Goal: Complete application form: Complete application form

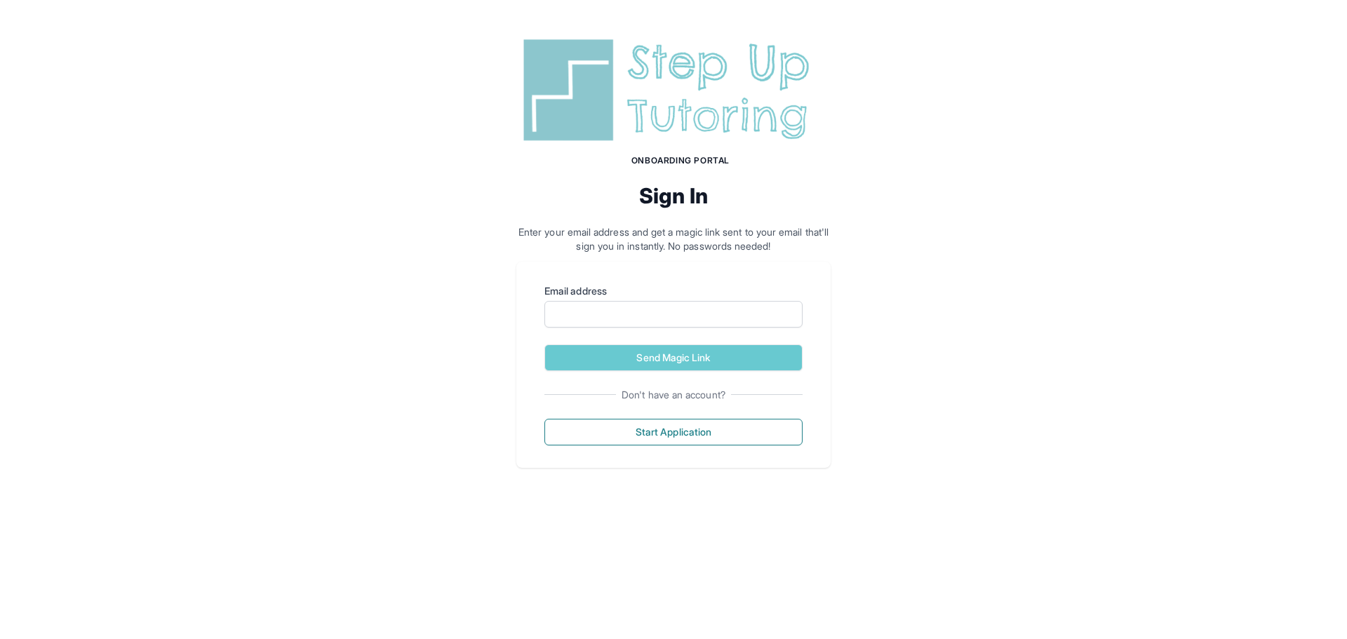
click at [650, 328] on form "Email address Send Magic Link" at bounding box center [673, 327] width 258 height 87
click at [659, 316] on input "Email address" at bounding box center [673, 314] width 258 height 27
type input "**********"
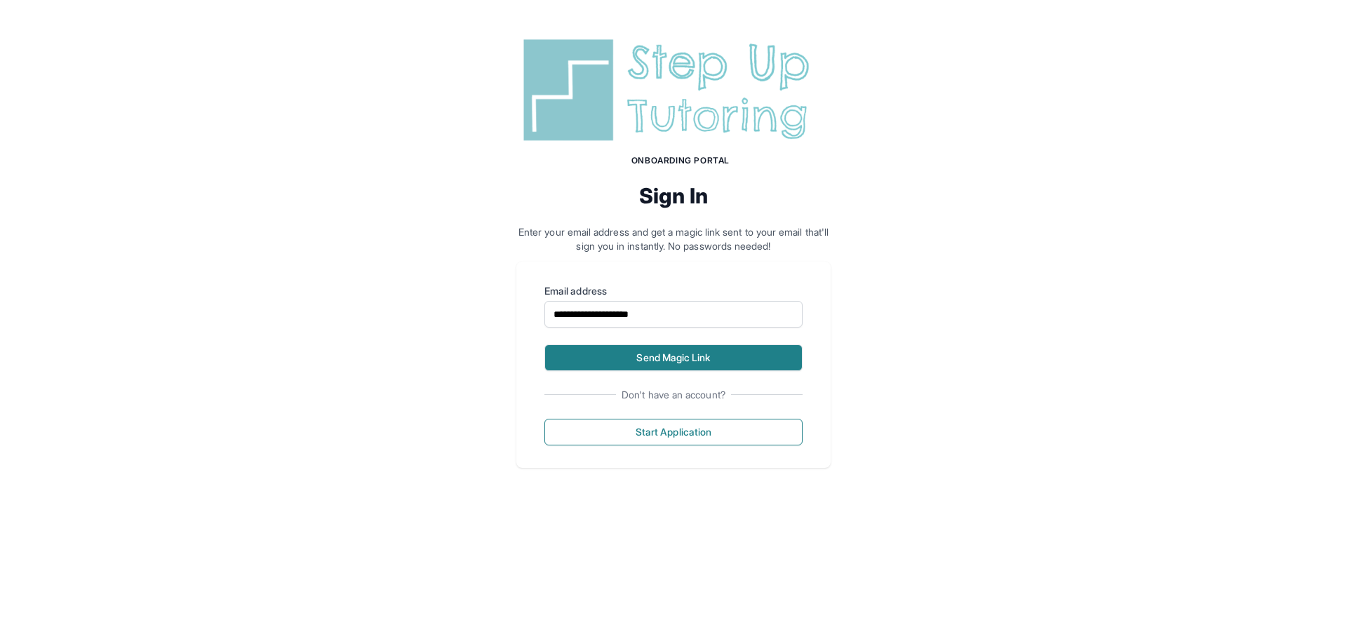
click at [721, 368] on button "Send Magic Link" at bounding box center [673, 357] width 258 height 27
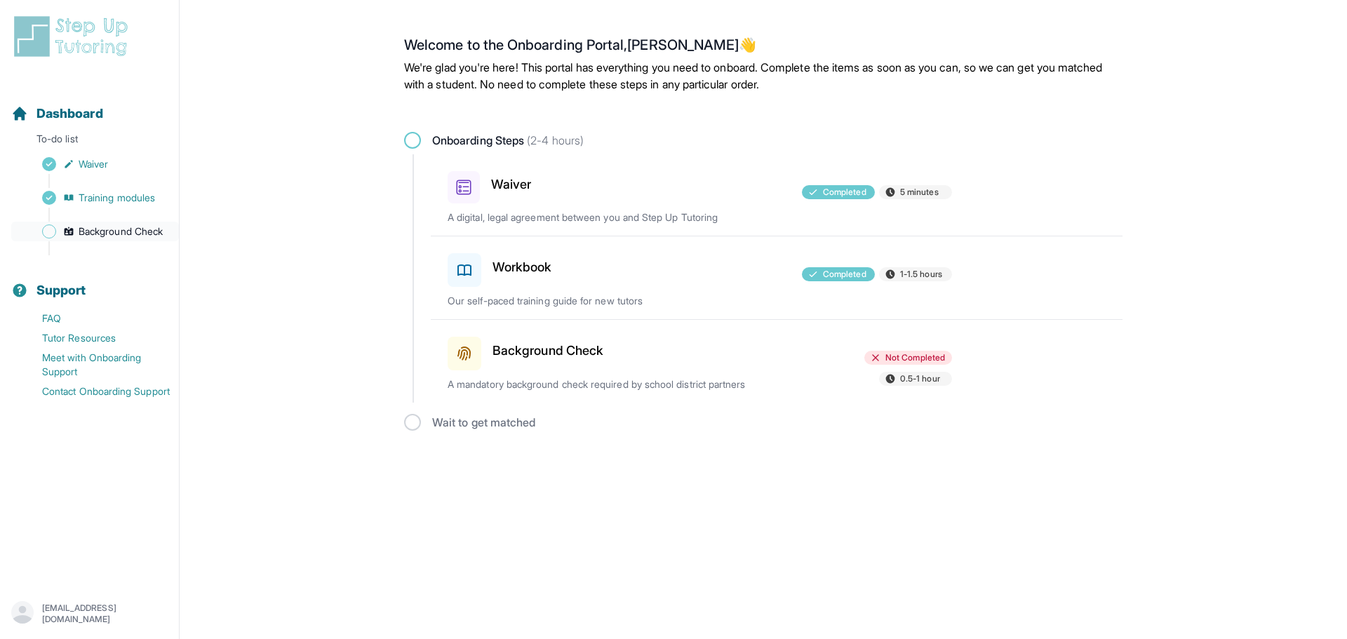
click at [141, 234] on span "Background Check" at bounding box center [121, 231] width 84 height 14
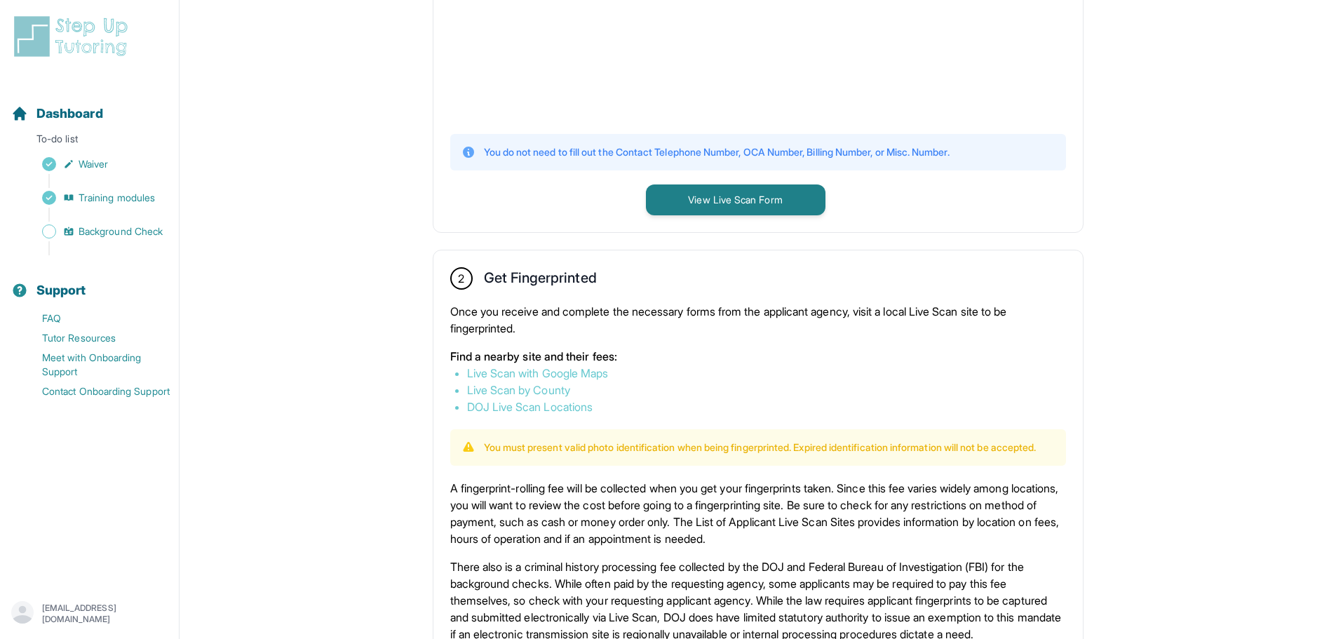
scroll to position [443, 0]
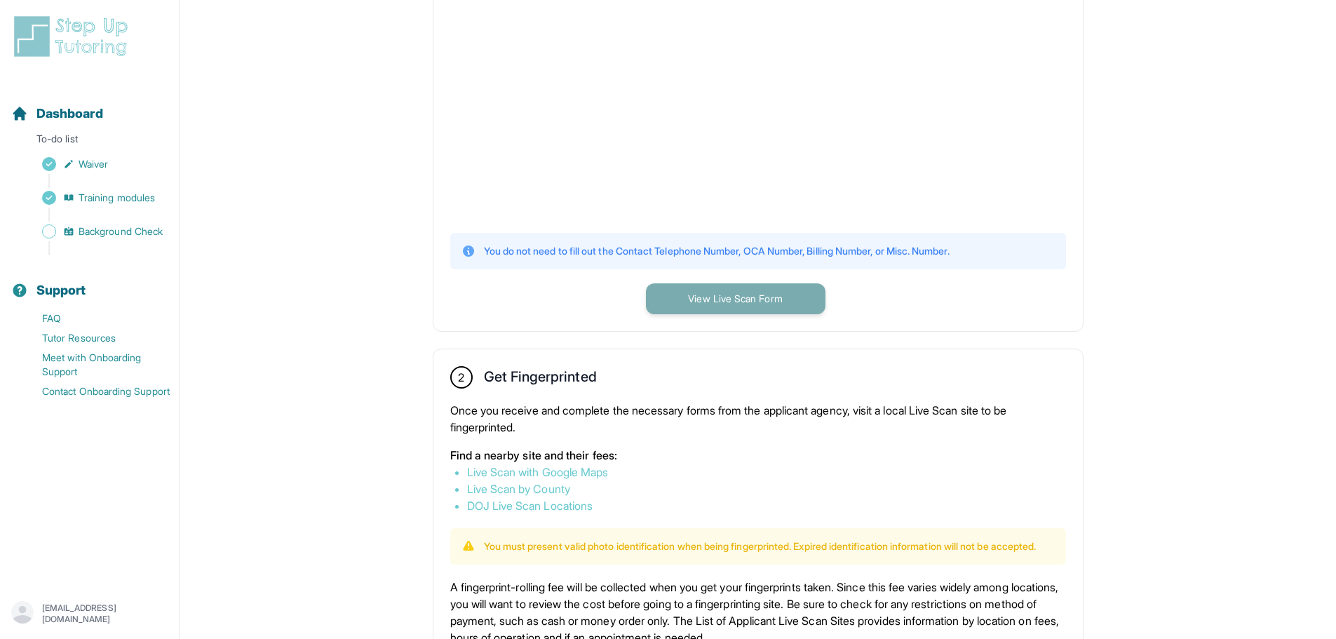
click at [790, 295] on button "View Live Scan Form" at bounding box center [736, 298] width 180 height 31
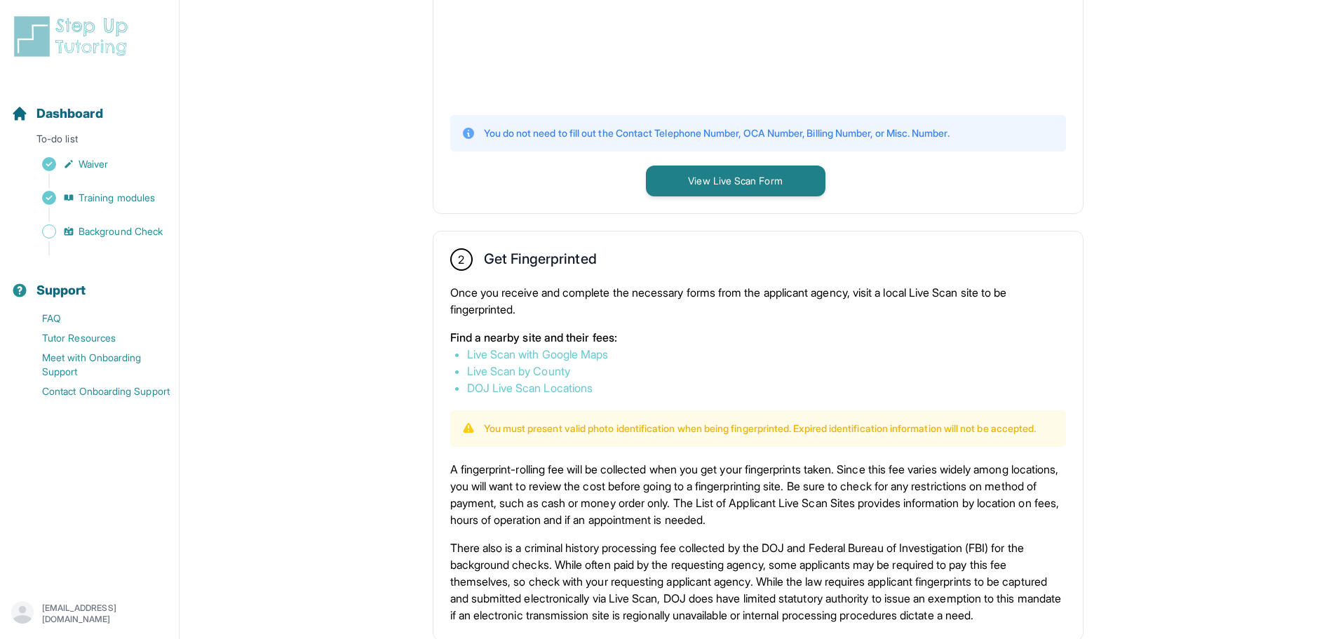
scroll to position [584, 0]
